Goal: Task Accomplishment & Management: Complete application form

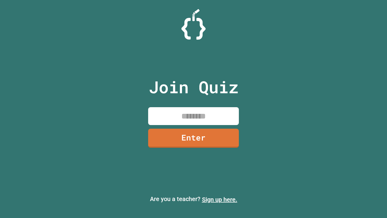
click at [219, 199] on link "Sign up here." at bounding box center [219, 198] width 35 height 7
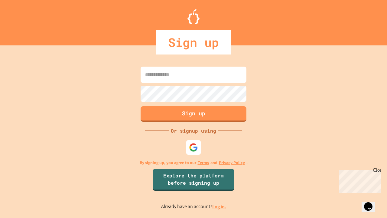
click at [219, 206] on link "Log in." at bounding box center [219, 206] width 14 height 6
